Goal: Task Accomplishment & Management: Manage account settings

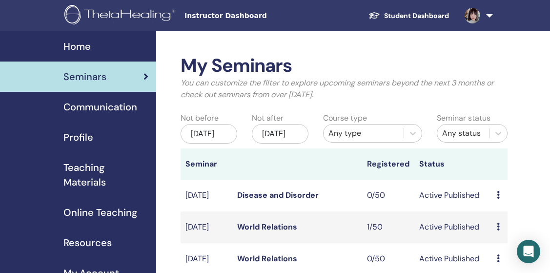
click at [201, 136] on div "May/11, 2025" at bounding box center [208, 134] width 57 height 20
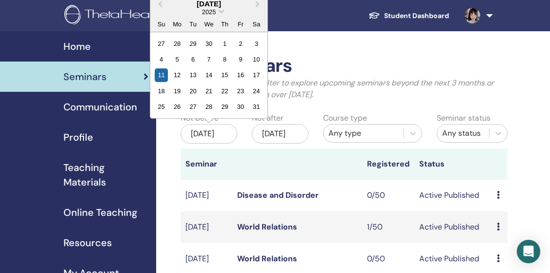
click at [167, 3] on div "May 2025" at bounding box center [208, 4] width 117 height 8
click at [160, 3] on span "Previous Month" at bounding box center [160, 4] width 0 height 10
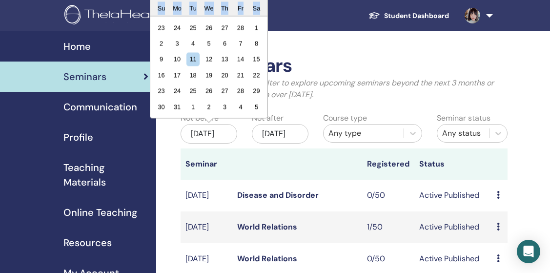
click at [160, 3] on div "Su" at bounding box center [161, 7] width 13 height 13
click at [190, 43] on div "4" at bounding box center [192, 43] width 13 height 13
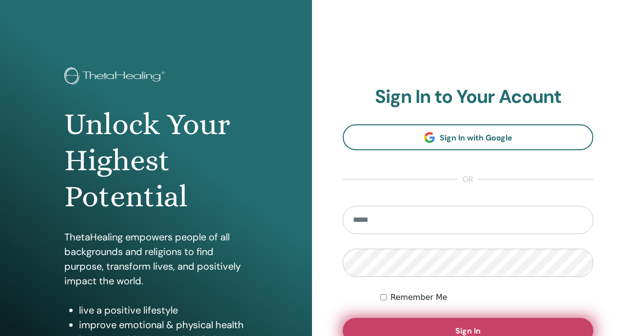
type input "**********"
click at [387, 331] on button "Sign In" at bounding box center [468, 330] width 251 height 25
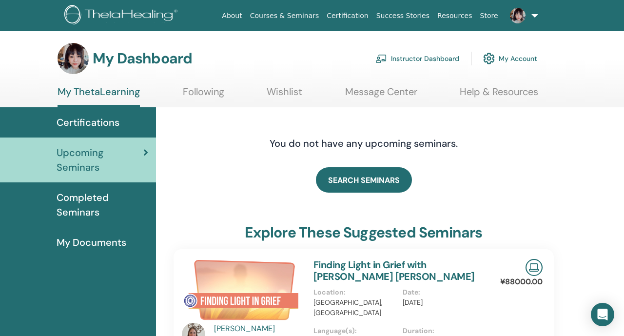
click at [394, 64] on link "Instructor Dashboard" at bounding box center [417, 58] width 84 height 21
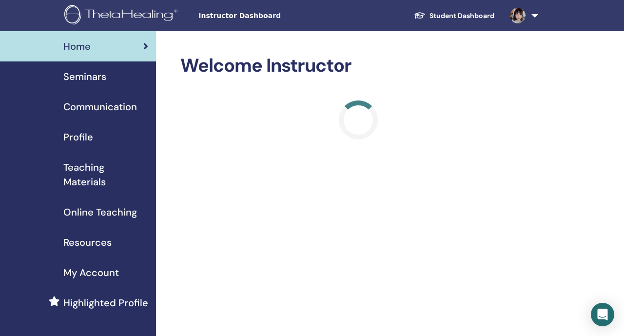
click at [116, 74] on div "Seminars" at bounding box center [78, 76] width 140 height 15
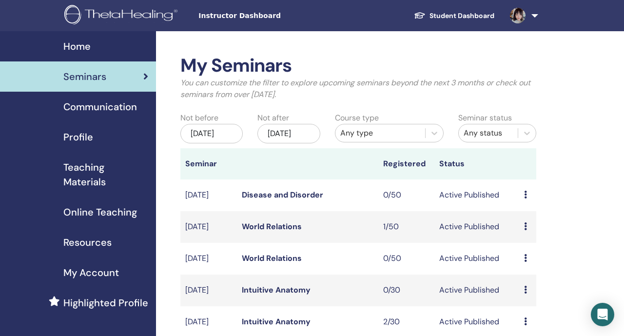
click at [217, 140] on div "[DATE]" at bounding box center [211, 134] width 62 height 20
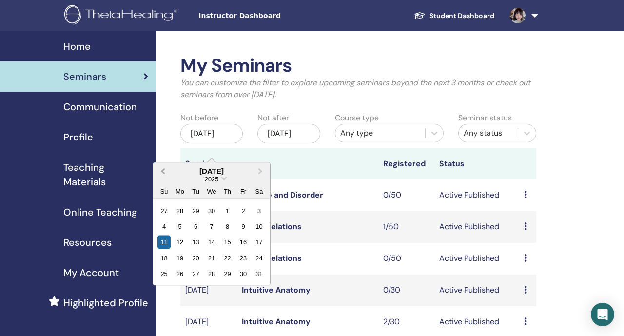
click at [162, 173] on button "Previous Month" at bounding box center [162, 171] width 16 height 16
click at [252, 214] on div "26 27 28 29 30 31 1" at bounding box center [211, 210] width 111 height 16
click at [257, 214] on div "1" at bounding box center [259, 210] width 13 height 13
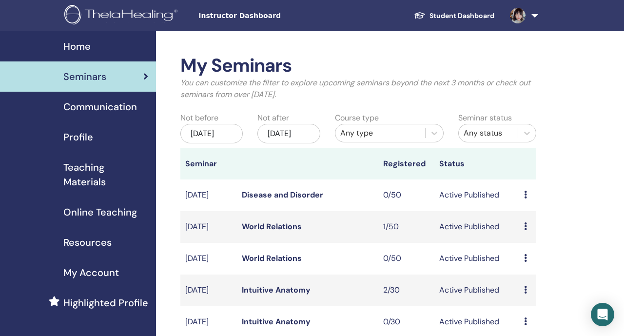
click at [349, 134] on div "Any type" at bounding box center [380, 133] width 80 height 12
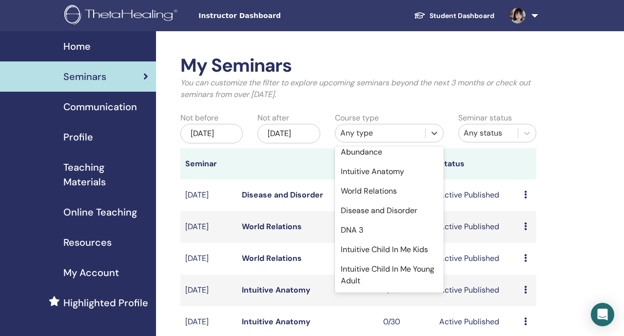
scroll to position [172, 0]
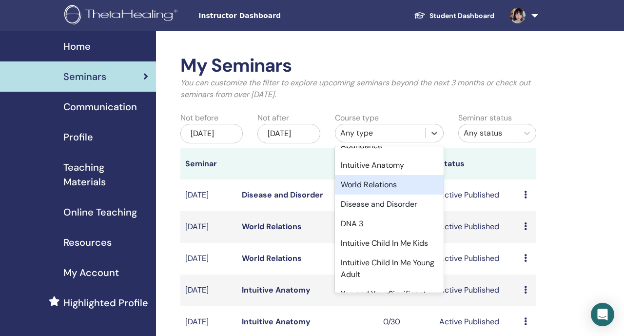
click at [367, 183] on div "World Relations" at bounding box center [389, 185] width 109 height 20
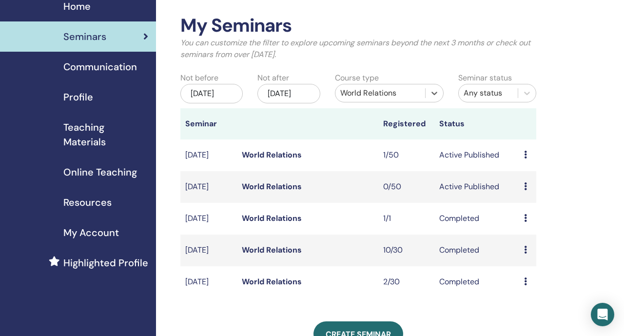
scroll to position [72, 0]
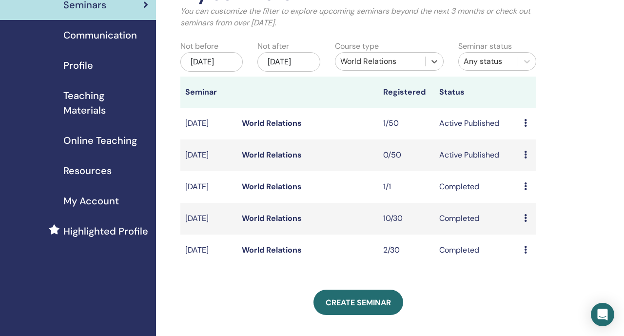
click at [273, 128] on link "World Relations" at bounding box center [272, 123] width 60 height 10
click at [276, 192] on link "World Relations" at bounding box center [272, 186] width 60 height 10
click at [274, 223] on link "World Relations" at bounding box center [272, 218] width 60 height 10
click at [274, 255] on link "World Relations" at bounding box center [272, 250] width 60 height 10
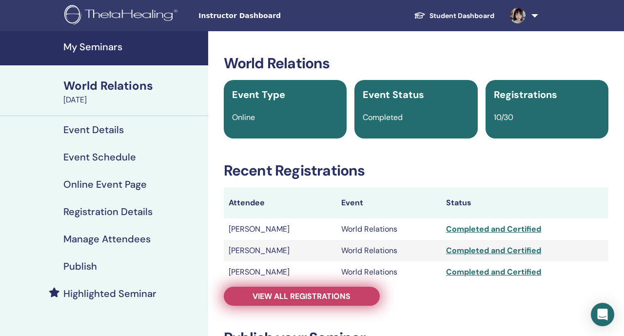
click at [277, 293] on span "View all registrations" at bounding box center [302, 296] width 98 height 10
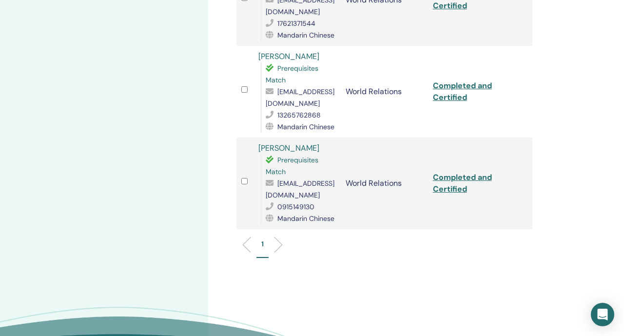
scroll to position [863, 0]
